Goal: Task Accomplishment & Management: Manage account settings

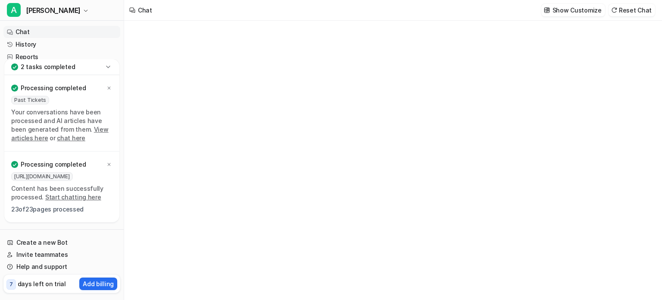
type textarea "**********"
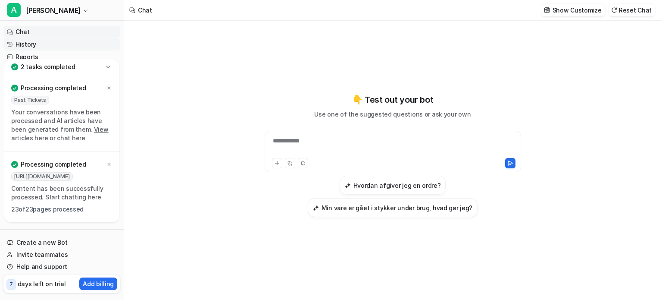
click at [34, 43] on link "History" at bounding box center [61, 44] width 117 height 12
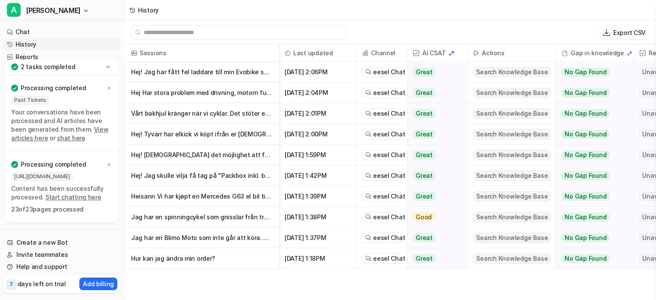
click at [182, 257] on p "Hur kan jag ändra min order?" at bounding box center [201, 258] width 141 height 21
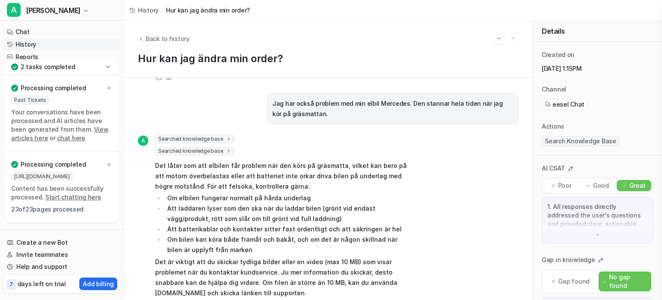
scroll to position [692, 0]
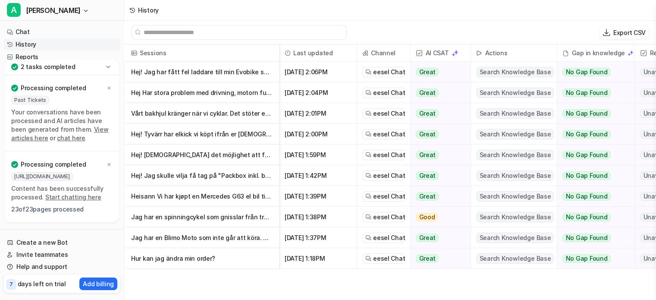
click at [191, 194] on p "Heisann Vi har kjøpt en Mercedes G63 el bil til barn fra dere men nå har framak…" at bounding box center [201, 196] width 141 height 21
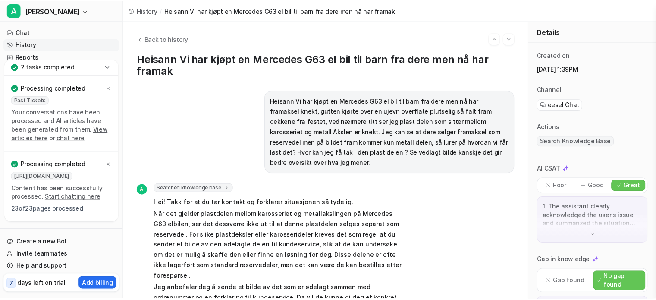
scroll to position [13, 0]
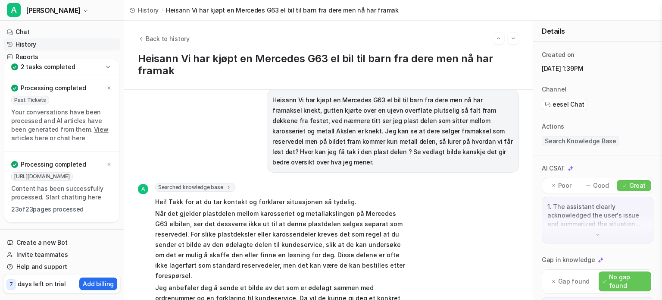
click at [109, 68] on icon at bounding box center [108, 67] width 9 height 9
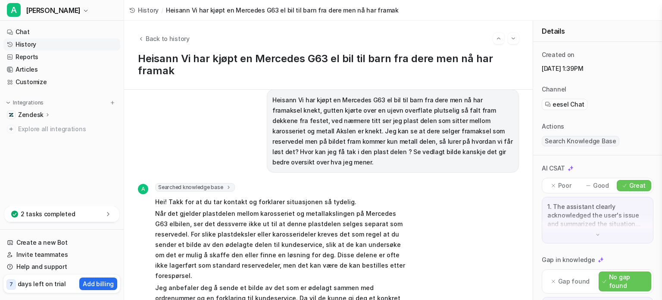
click at [24, 113] on p "Zendesk" at bounding box center [30, 114] width 25 height 9
click at [28, 126] on p "Overview" at bounding box center [39, 127] width 28 height 9
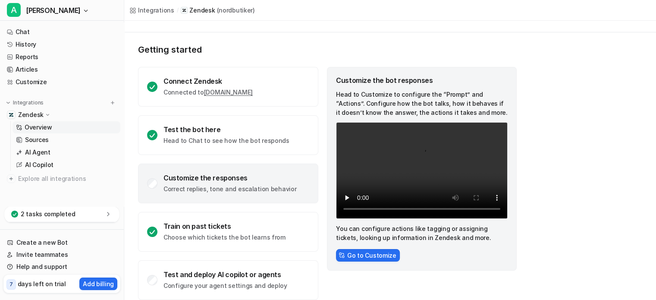
scroll to position [45, 0]
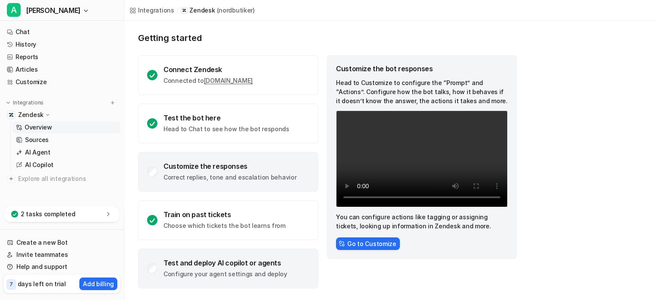
click at [219, 262] on div "Test and deploy AI copilot or agents" at bounding box center [225, 262] width 124 height 9
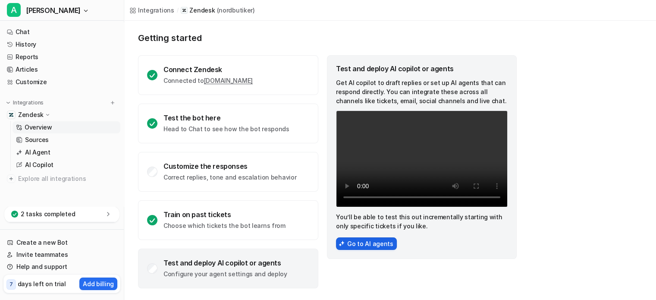
click at [377, 245] on button "Go to AI agents" at bounding box center [366, 243] width 61 height 13
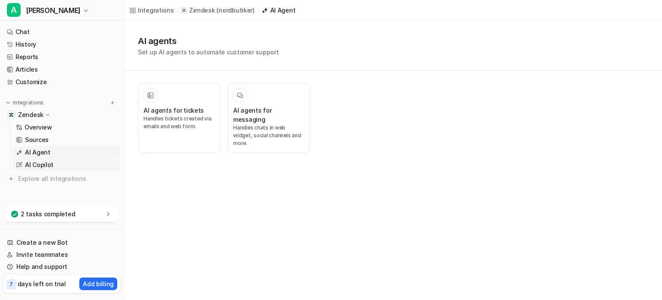
click at [37, 166] on p "AI Copilot" at bounding box center [39, 164] width 28 height 9
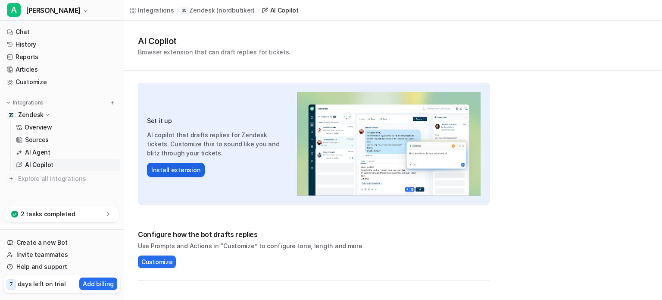
click at [164, 169] on button "Install extension" at bounding box center [176, 170] width 58 height 14
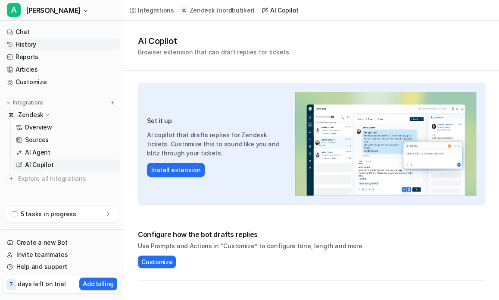
click at [22, 47] on link "History" at bounding box center [61, 44] width 117 height 12
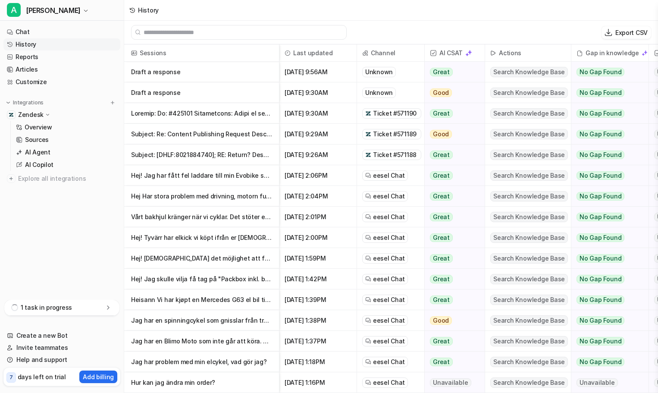
click at [176, 156] on p "Subject: [DHLF:8021884740]; RE: Return? Description: Hej, Angående sändning 000…" at bounding box center [201, 154] width 141 height 21
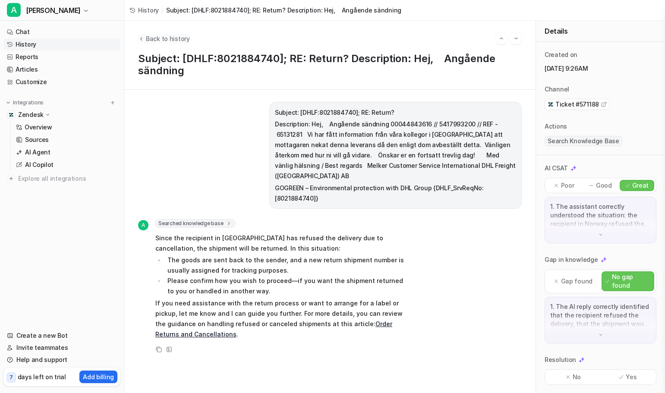
click at [140, 39] on icon "Back to history" at bounding box center [141, 38] width 6 height 6
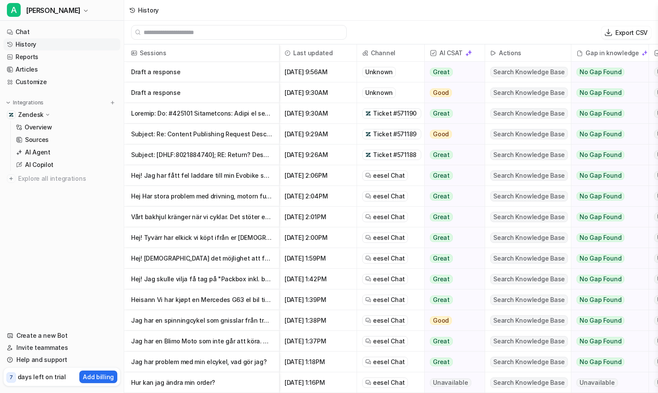
click at [160, 137] on p "Subject: Re: Content Publishing Request Description: Detta är en uppföljning ti…" at bounding box center [201, 134] width 141 height 21
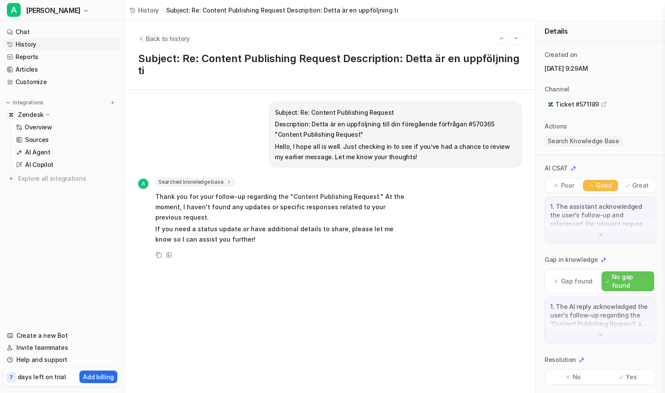
click at [140, 39] on icon "Back to history" at bounding box center [141, 38] width 6 height 6
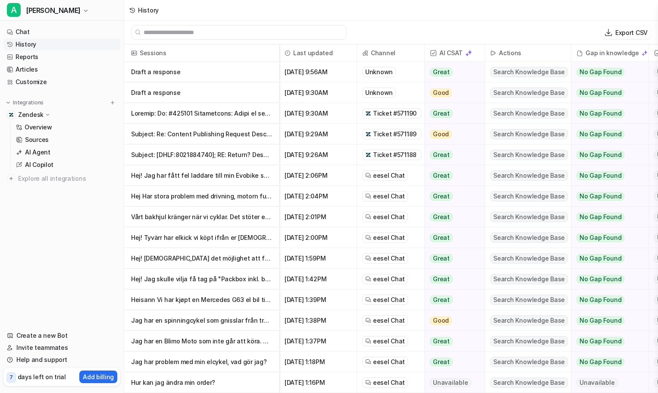
click at [142, 112] on p at bounding box center [201, 113] width 141 height 21
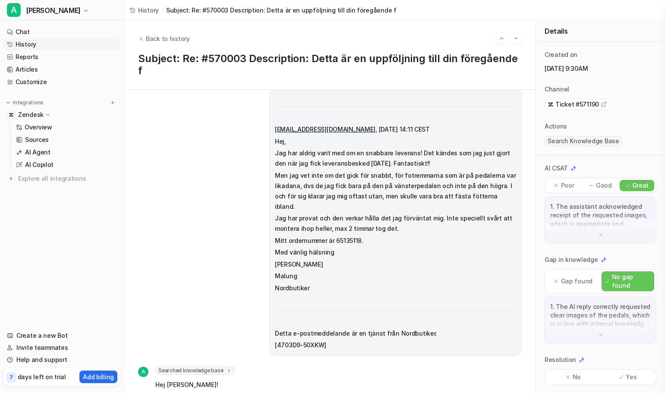
scroll to position [261, 0]
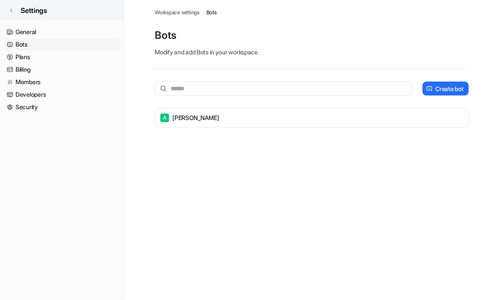
click at [13, 6] on link "Settings" at bounding box center [62, 10] width 124 height 21
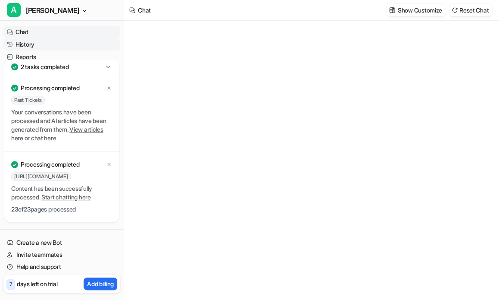
type textarea "**********"
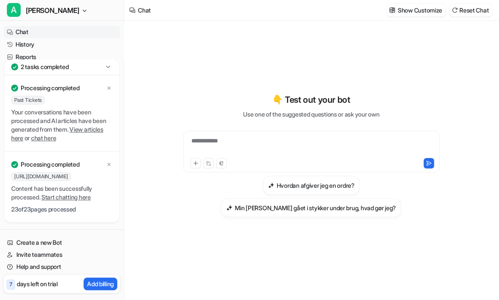
click at [110, 69] on icon at bounding box center [108, 67] width 9 height 9
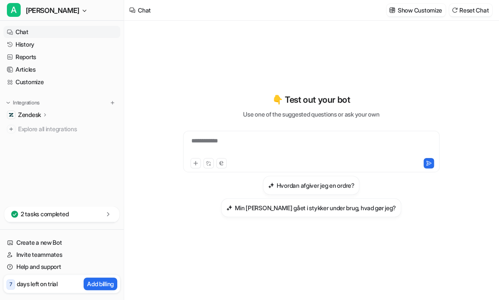
click at [22, 112] on p "Zendesk" at bounding box center [29, 114] width 23 height 9
click at [31, 127] on p "Overview" at bounding box center [38, 127] width 26 height 9
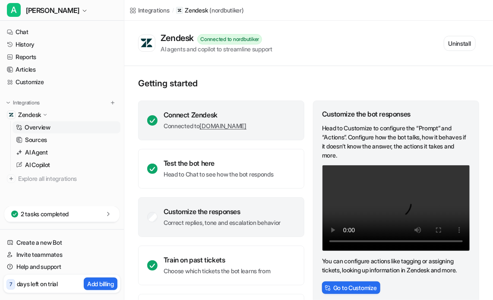
click at [276, 113] on div "Connect Zendesk Connected to nordbutiker.zendesk.com" at bounding box center [221, 120] width 166 height 40
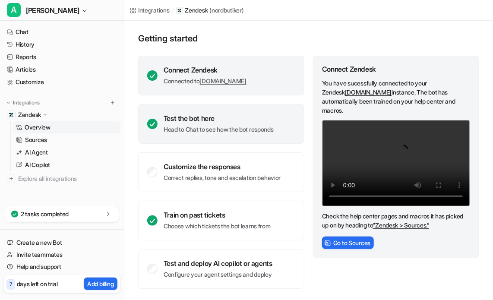
scroll to position [45, 0]
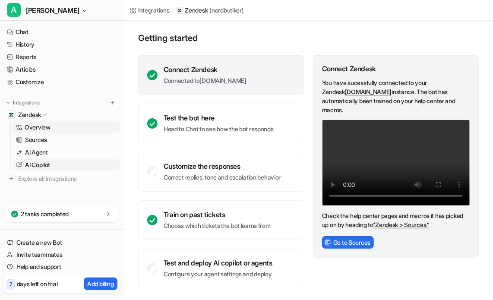
click at [40, 166] on p "AI Copilot" at bounding box center [37, 164] width 25 height 9
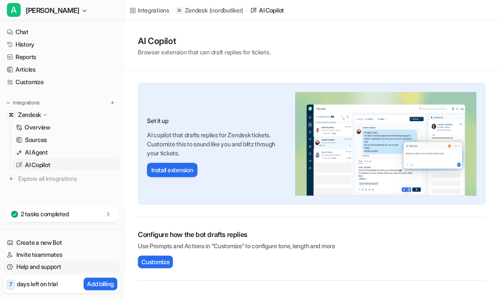
click at [28, 267] on link "Help and support" at bounding box center [61, 267] width 117 height 12
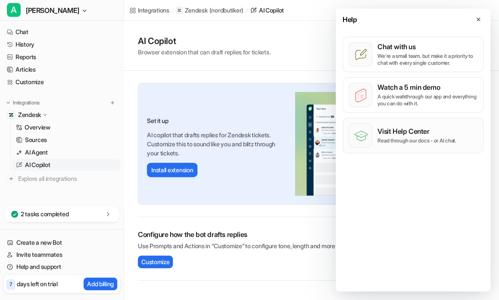
click at [380, 139] on p "Read through our docs - or AI chat." at bounding box center [417, 140] width 79 height 7
click at [38, 155] on p "AI Agent" at bounding box center [36, 152] width 23 height 9
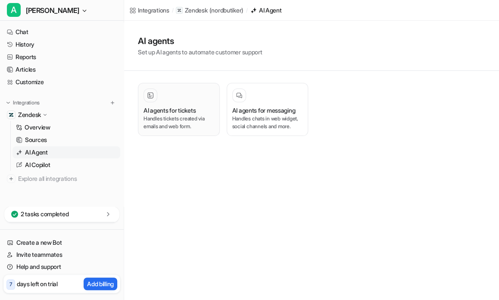
click at [163, 121] on p "Handles tickets created via emails and web form." at bounding box center [179, 123] width 71 height 16
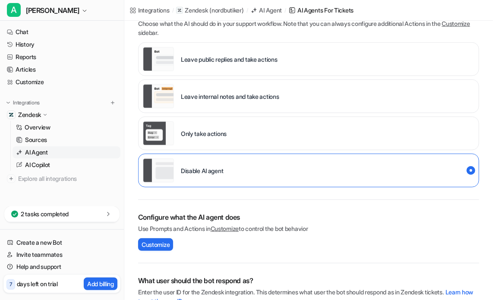
scroll to position [173, 0]
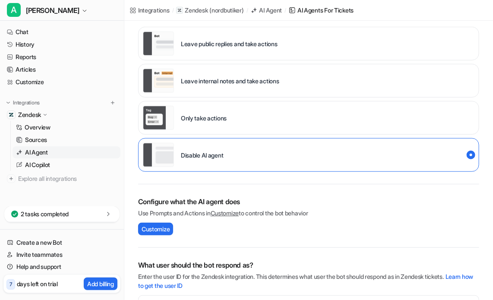
click at [216, 81] on p "Leave internal notes and take actions" at bounding box center [230, 80] width 98 height 9
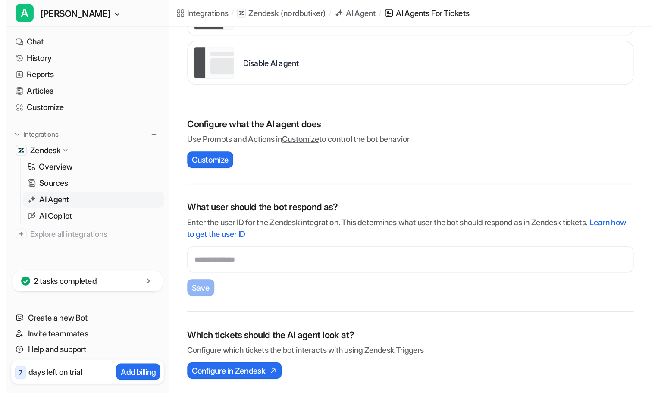
scroll to position [188, 0]
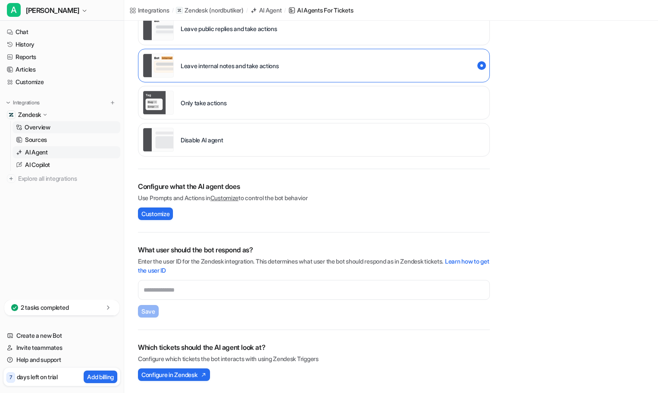
click at [43, 126] on p "Overview" at bounding box center [38, 127] width 26 height 9
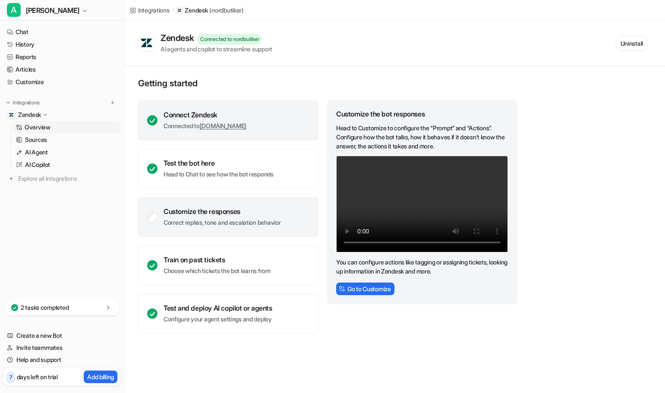
click at [297, 117] on div "Connect Zendesk Connected to nordbutiker.zendesk.com" at bounding box center [228, 120] width 180 height 40
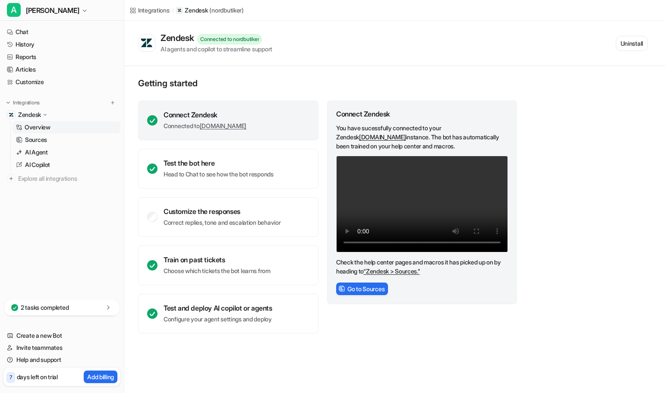
click at [243, 127] on link "nordbutiker.zendesk.com" at bounding box center [223, 125] width 47 height 7
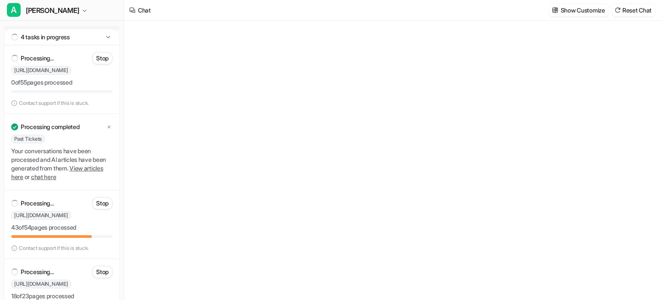
type textarea "**********"
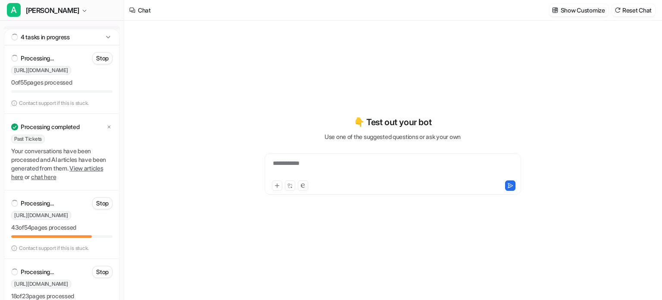
click at [109, 36] on icon at bounding box center [108, 37] width 9 height 9
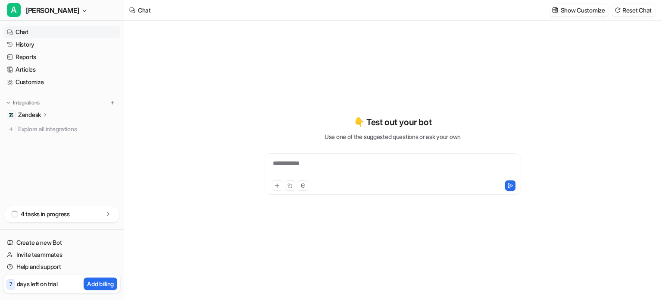
click at [24, 34] on link "Chat" at bounding box center [61, 32] width 117 height 12
click at [22, 43] on link "History" at bounding box center [61, 44] width 117 height 12
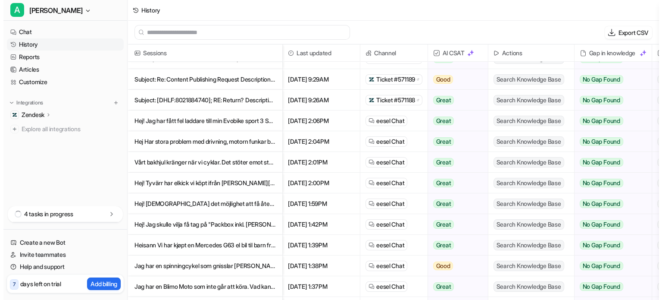
scroll to position [57, 0]
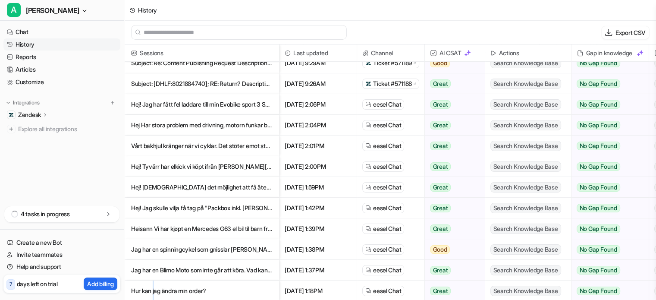
click at [155, 283] on p "Hur kan jag ändra min order?" at bounding box center [201, 290] width 141 height 21
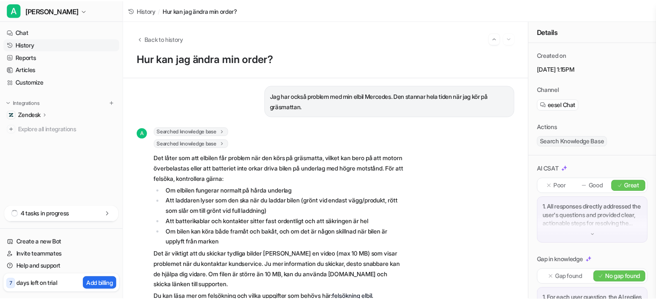
scroll to position [647, 0]
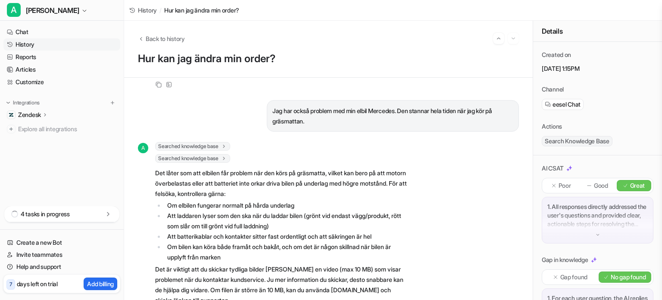
click at [22, 44] on link "History" at bounding box center [61, 44] width 117 height 12
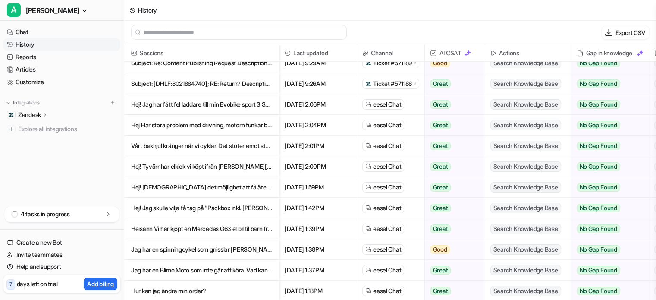
scroll to position [1, 0]
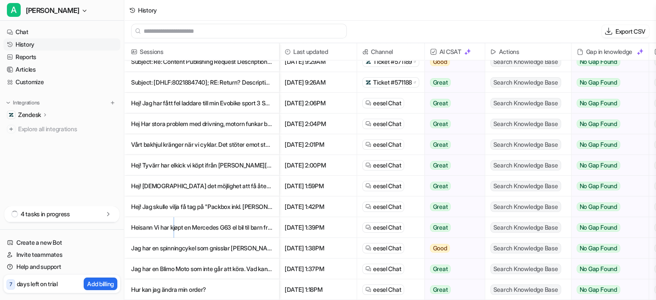
click at [176, 222] on p "Heisann Vi har kjøpt en Mercedes G63 el bil til barn fra dere men nå har framak…" at bounding box center [201, 227] width 141 height 21
click at [204, 221] on p "Heisann Vi har kjøpt en Mercedes G63 el bil til barn fra dere men nå har framak…" at bounding box center [201, 227] width 141 height 21
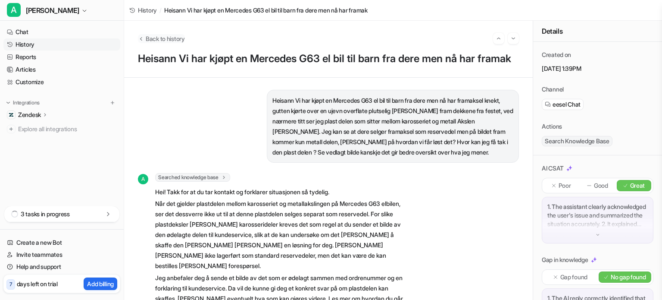
click at [143, 38] on icon "Back to history" at bounding box center [141, 38] width 6 height 6
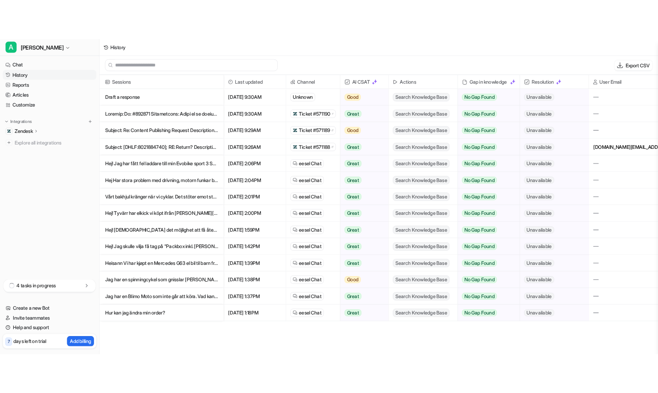
scroll to position [1, 0]
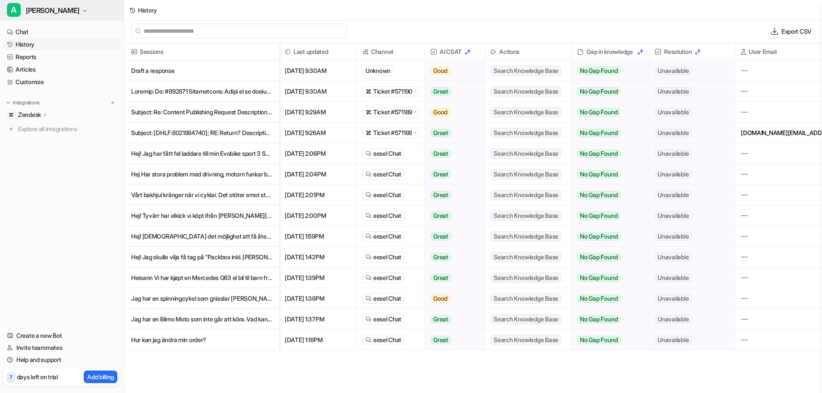
click at [82, 12] on icon "button" at bounding box center [84, 10] width 5 height 5
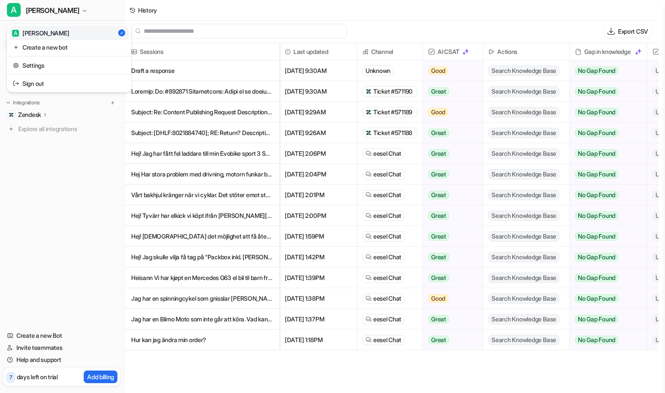
click at [42, 223] on div "A [PERSON_NAME] A [PERSON_NAME] Create a new bot Settings Sign out Chat History…" at bounding box center [62, 196] width 124 height 393
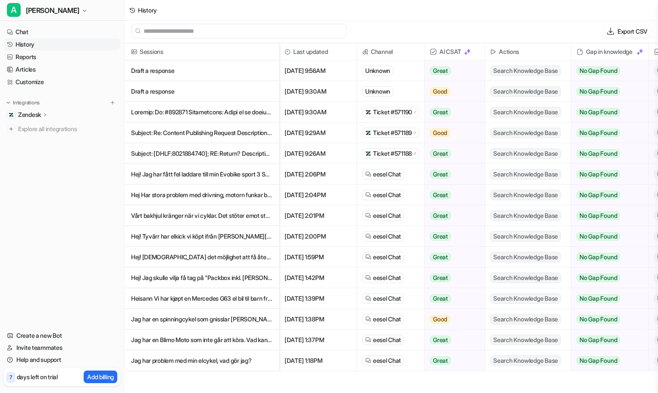
click at [24, 114] on p "Zendesk" at bounding box center [29, 114] width 23 height 9
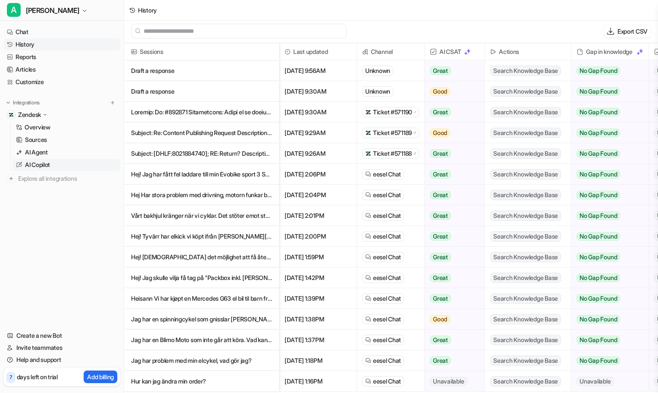
click at [41, 166] on p "AI Copilot" at bounding box center [37, 164] width 25 height 9
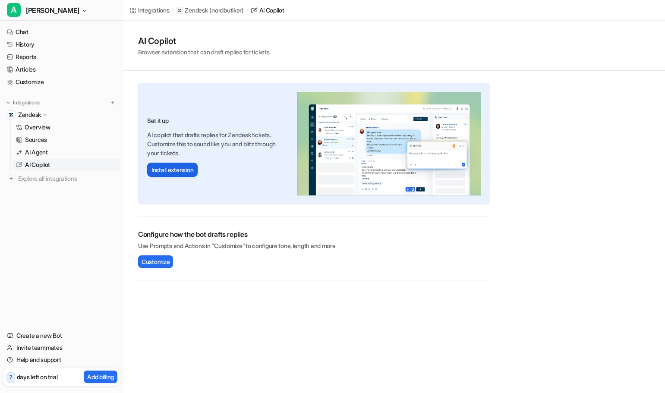
drag, startPoint x: 170, startPoint y: 172, endPoint x: 153, endPoint y: 169, distance: 17.1
click at [153, 169] on button "Install extension" at bounding box center [172, 170] width 50 height 14
click at [177, 170] on button "Install extension" at bounding box center [172, 170] width 50 height 14
click at [39, 299] on link "Invite teammates" at bounding box center [61, 348] width 117 height 12
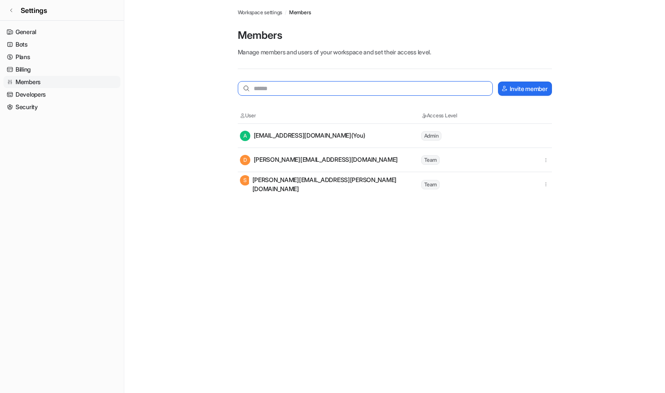
click at [281, 91] on input "text" at bounding box center [365, 88] width 255 height 15
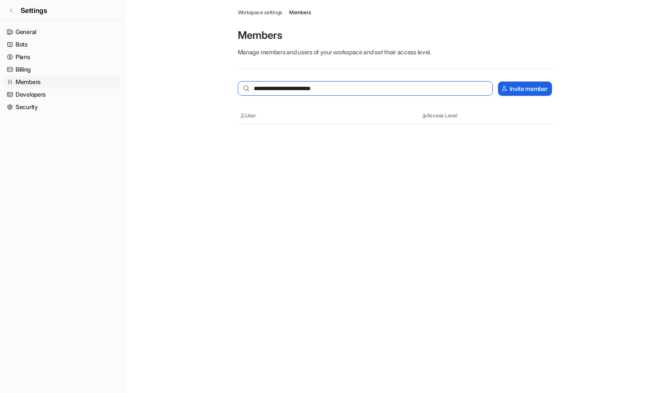
type input "**********"
click at [524, 84] on button "Invite member" at bounding box center [524, 89] width 53 height 14
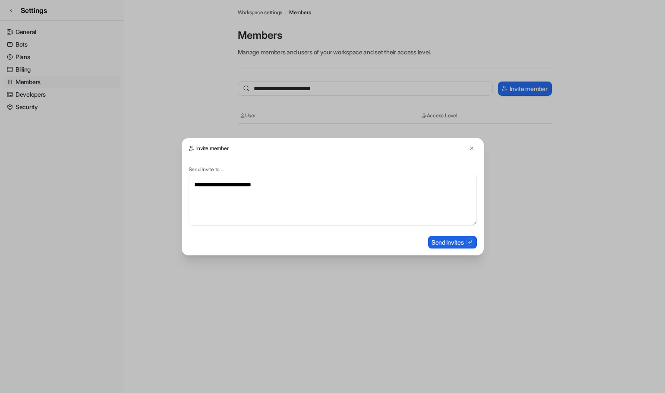
click at [449, 243] on button "Send Invites" at bounding box center [452, 242] width 49 height 13
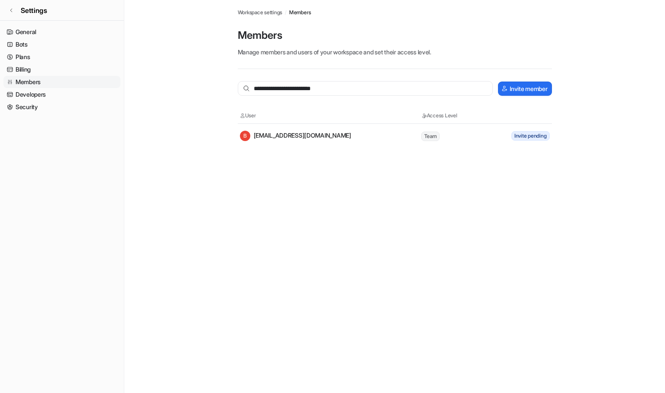
click at [173, 69] on main "**********" at bounding box center [394, 74] width 540 height 148
click at [10, 12] on icon at bounding box center [11, 10] width 5 height 5
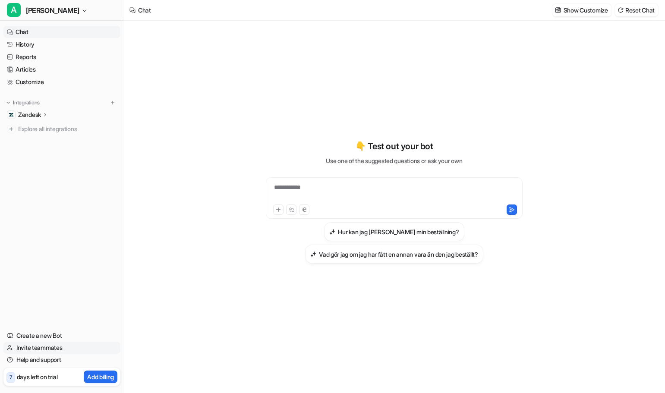
click at [28, 299] on link "Invite teammates" at bounding box center [61, 348] width 117 height 12
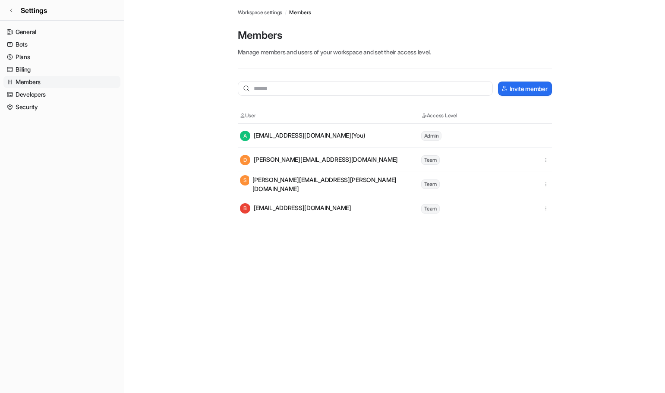
click at [151, 146] on main "Workspace settings / Members Members Manage members and users of your workspace…" at bounding box center [394, 110] width 540 height 220
click at [11, 5] on link "Settings" at bounding box center [62, 10] width 124 height 21
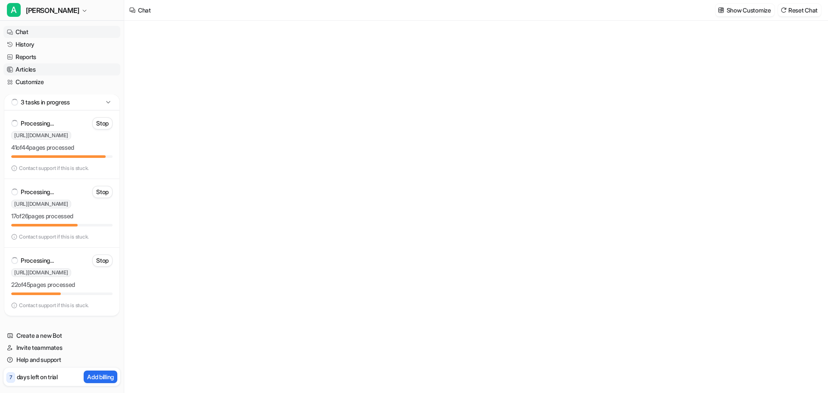
type textarea "**********"
click at [33, 335] on link "Create a new Bot" at bounding box center [61, 336] width 117 height 12
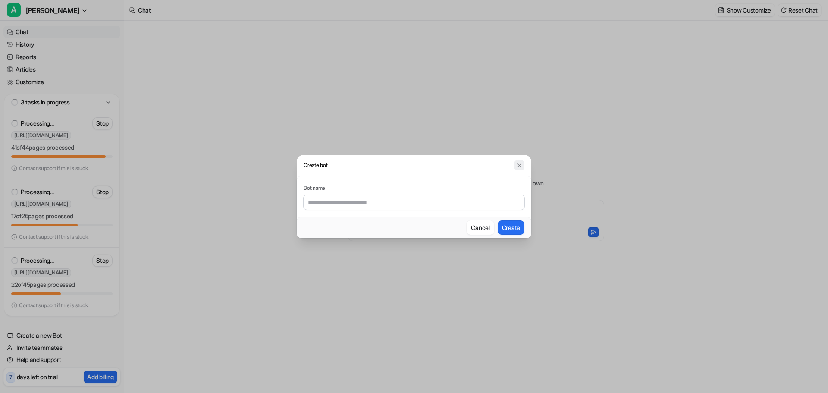
click at [519, 166] on img at bounding box center [519, 165] width 6 height 6
